Goal: Information Seeking & Learning: Learn about a topic

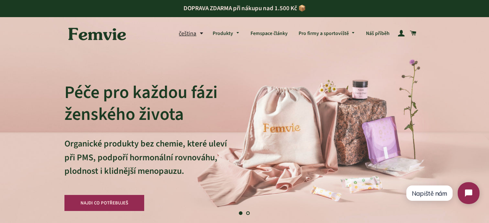
click at [105, 30] on img at bounding box center [97, 34] width 66 height 23
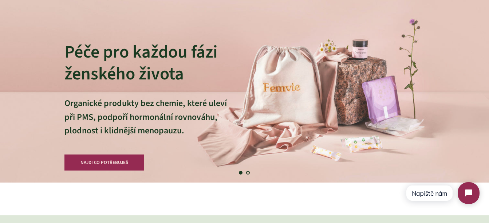
scroll to position [47, 0]
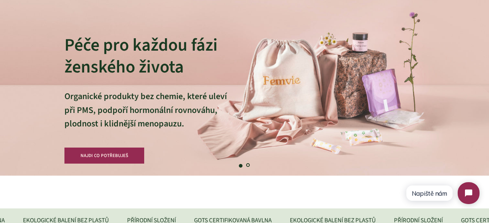
click at [248, 164] on link "Načíst snímek 2" at bounding box center [248, 165] width 7 height 7
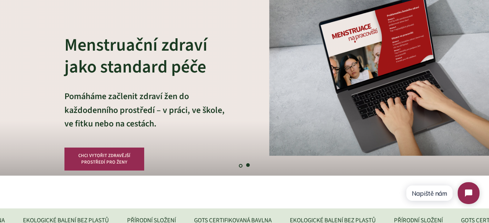
scroll to position [0, 0]
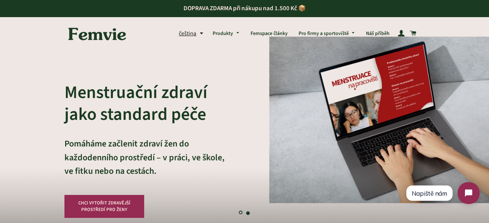
click at [240, 211] on link "Načíst snímek 1" at bounding box center [240, 212] width 7 height 7
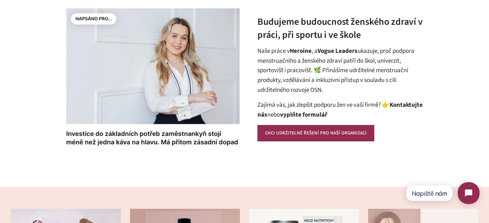
scroll to position [304, 0]
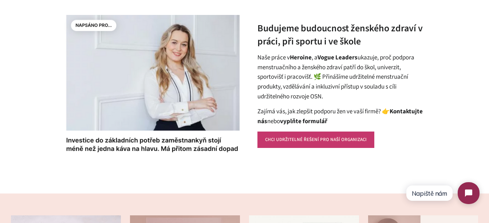
click at [307, 141] on link "CHCI UDRŽITELNÉ ŘEŠENÍ PRO NAŠÍ ORGANIZACI" at bounding box center [315, 139] width 117 height 16
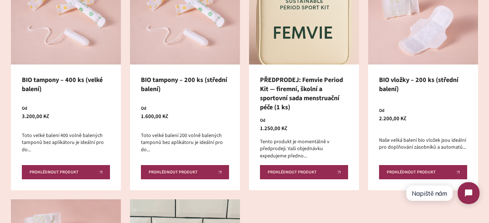
scroll to position [407, 0]
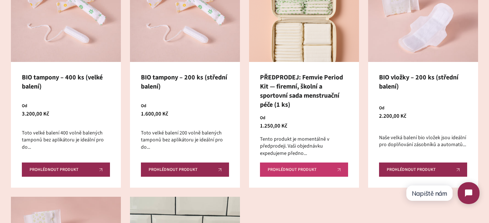
click at [306, 168] on span "Prohlédnout produkt" at bounding box center [292, 170] width 49 height 4
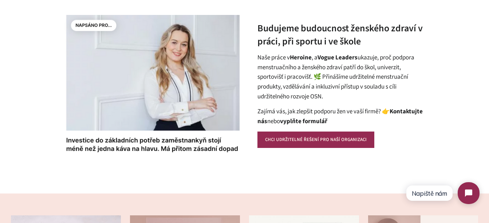
click at [299, 58] on strong "Heroine" at bounding box center [301, 57] width 22 height 9
click at [350, 55] on strong "Vogue Leaders" at bounding box center [338, 57] width 40 height 9
